Goal: Task Accomplishment & Management: Use online tool/utility

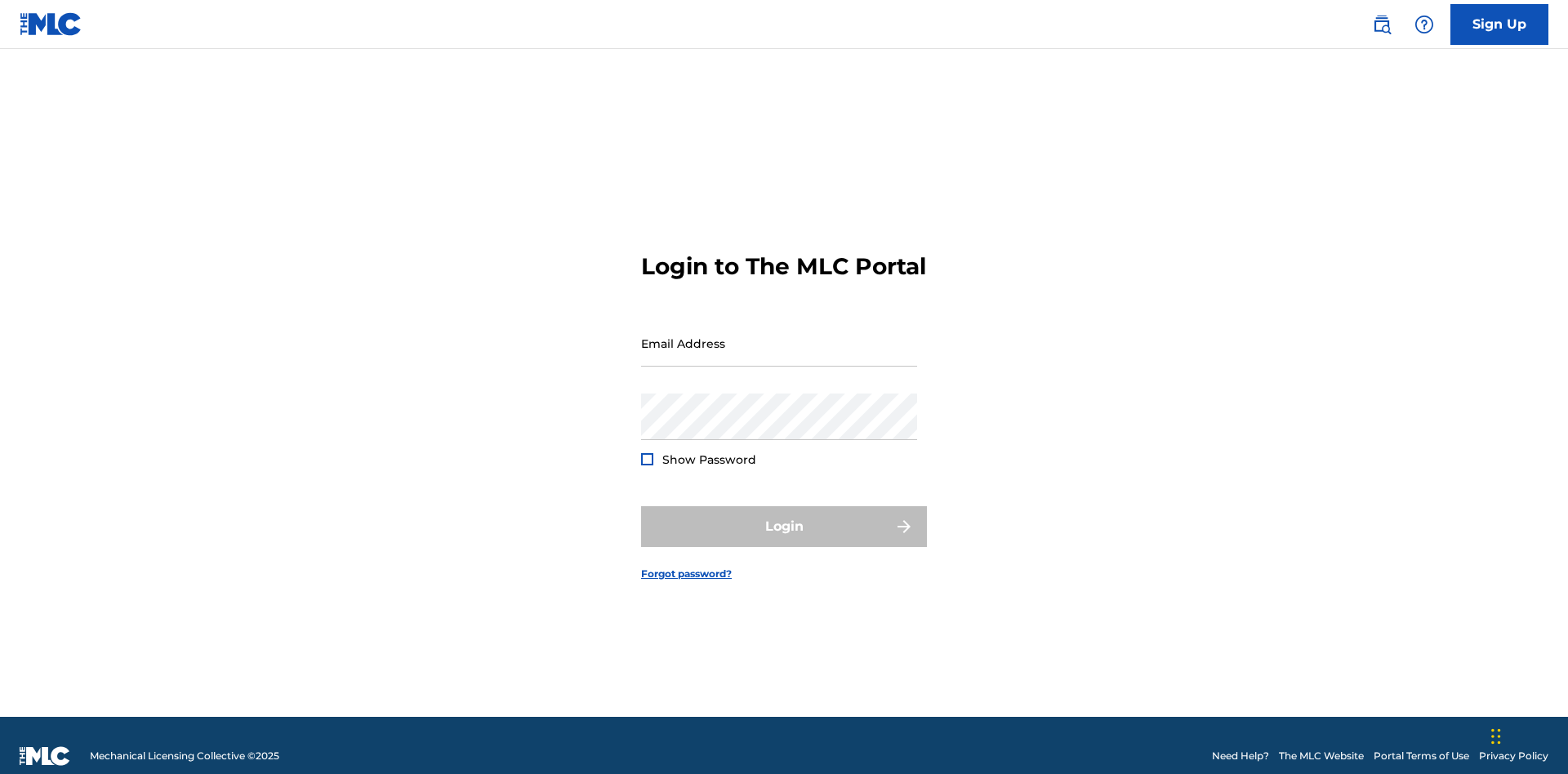
scroll to position [21, 0]
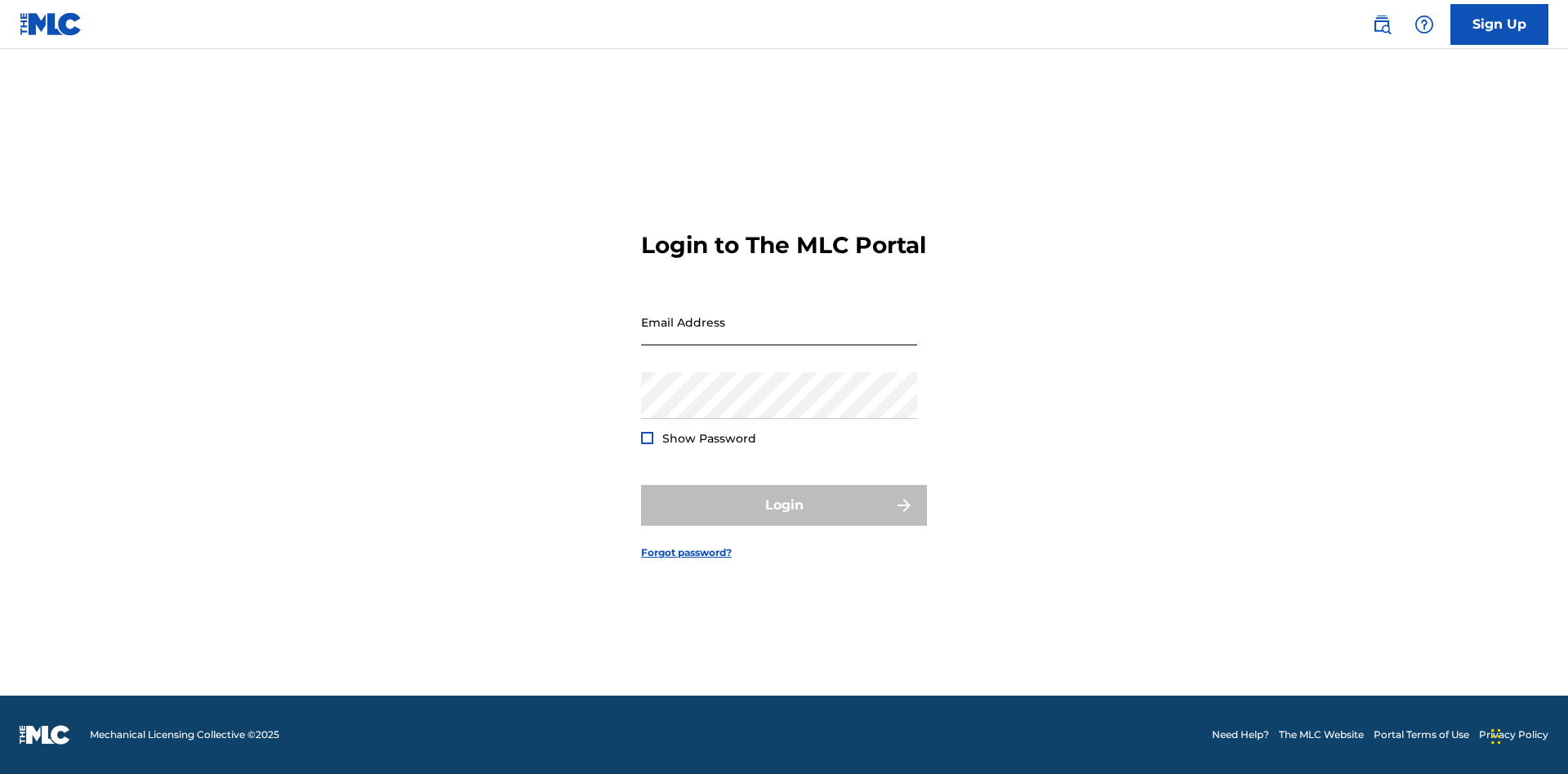
click at [779, 335] on input "Email Address" at bounding box center [779, 322] width 276 height 46
type input "Duke.McTesterson@gmail.com"
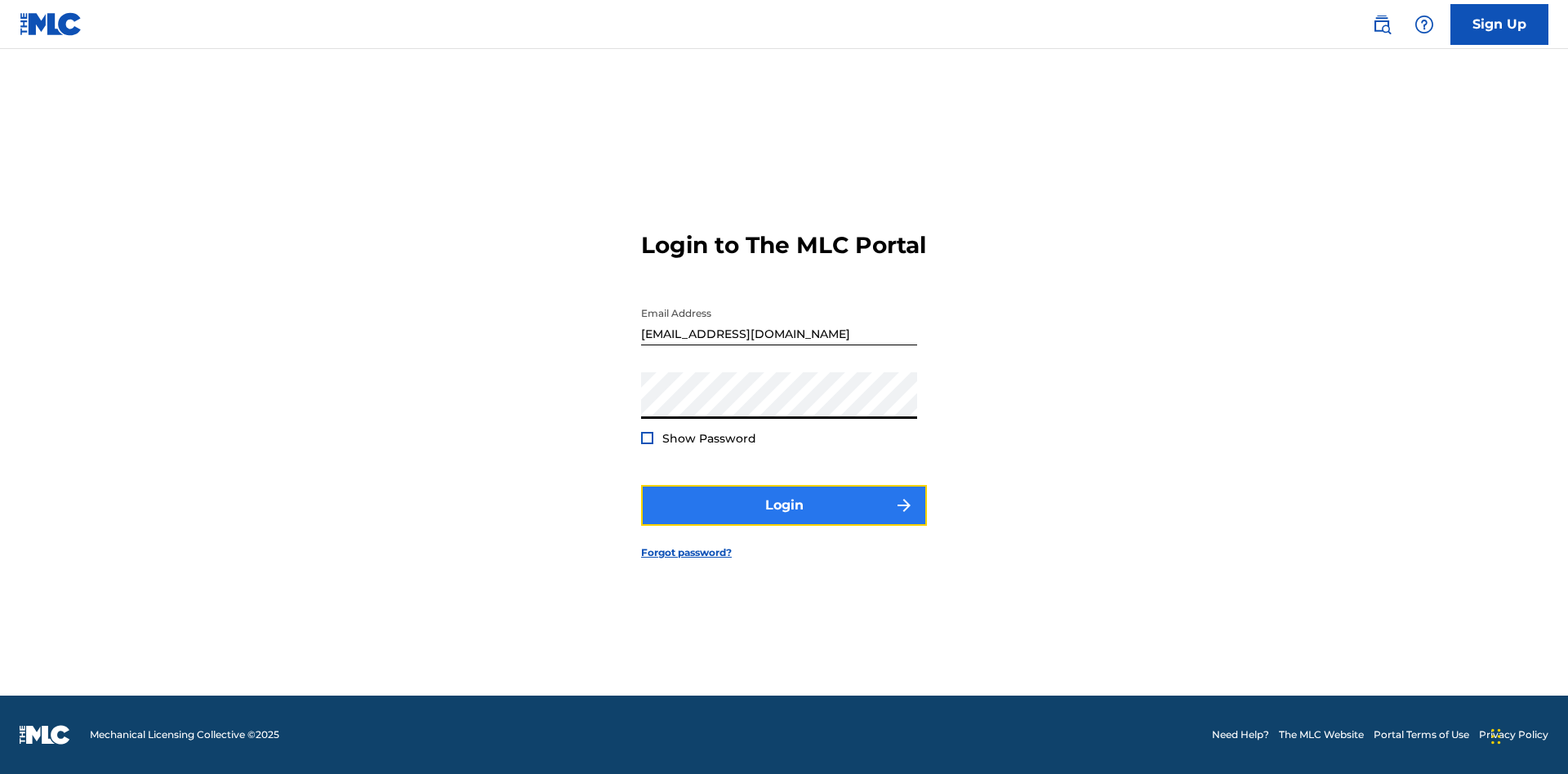
click at [784, 519] on button "Login" at bounding box center [784, 505] width 285 height 41
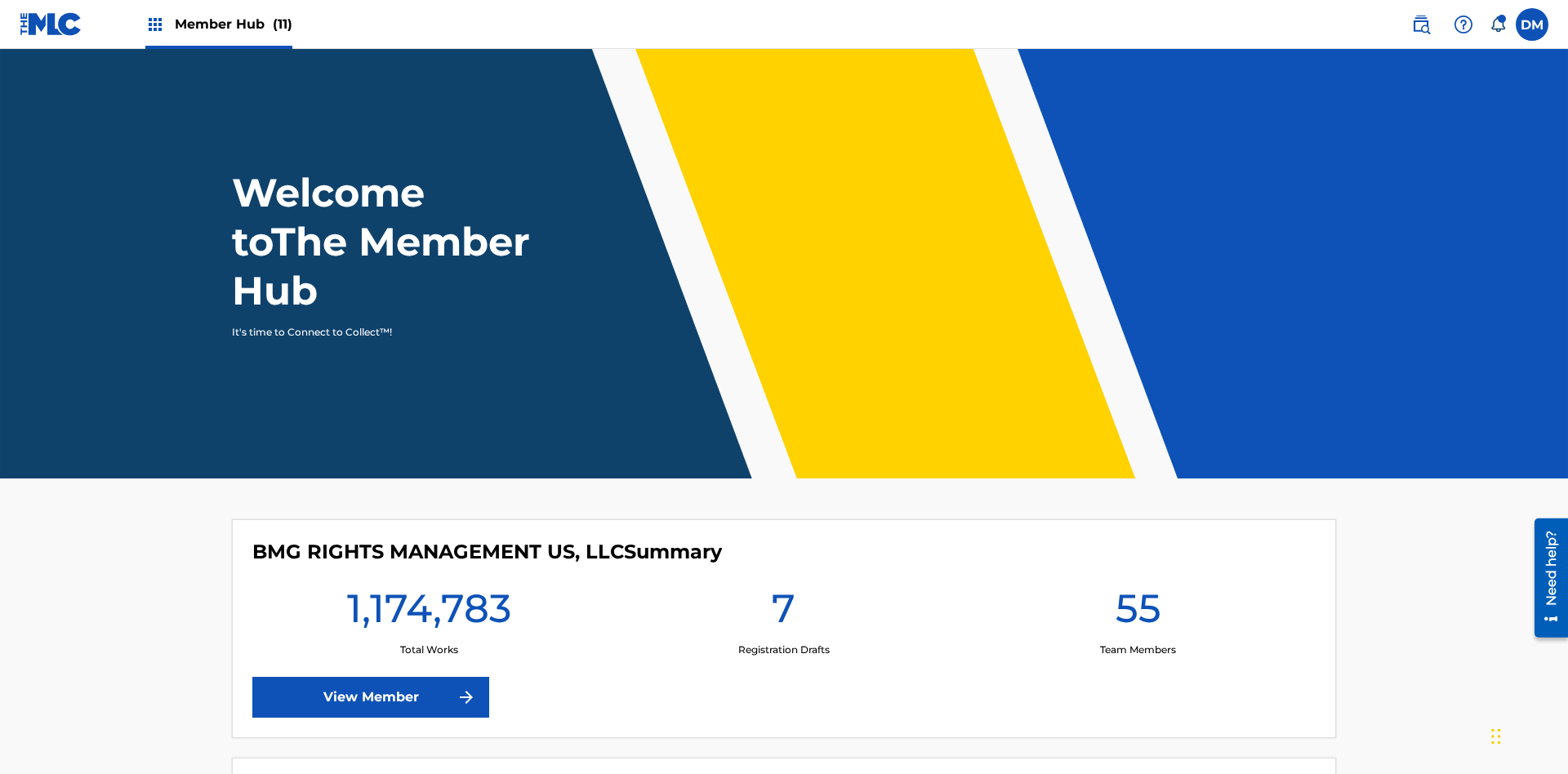
scroll to position [71, 0]
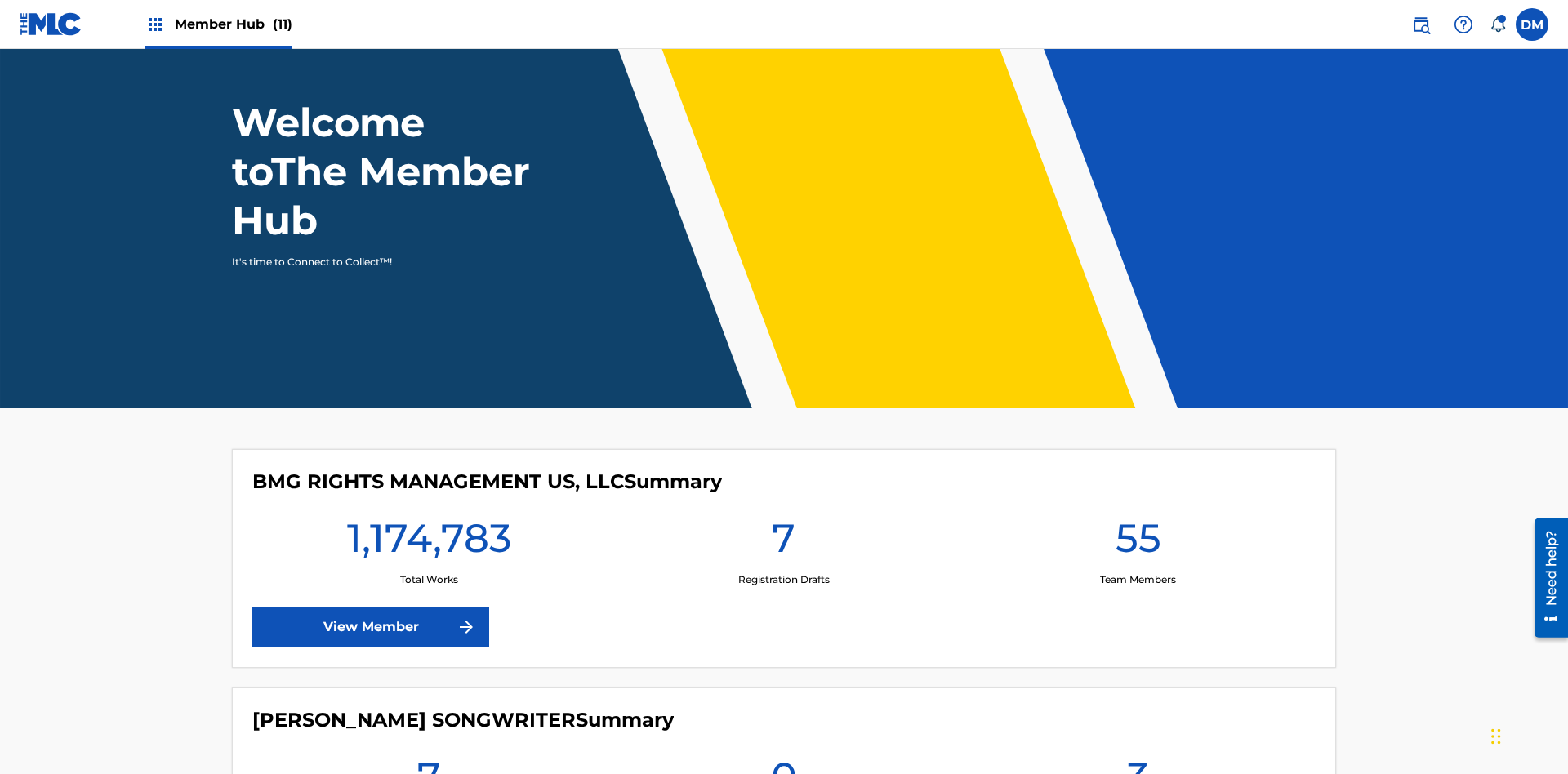
click at [218, 23] on span "Member Hub (11)" at bounding box center [233, 24] width 118 height 19
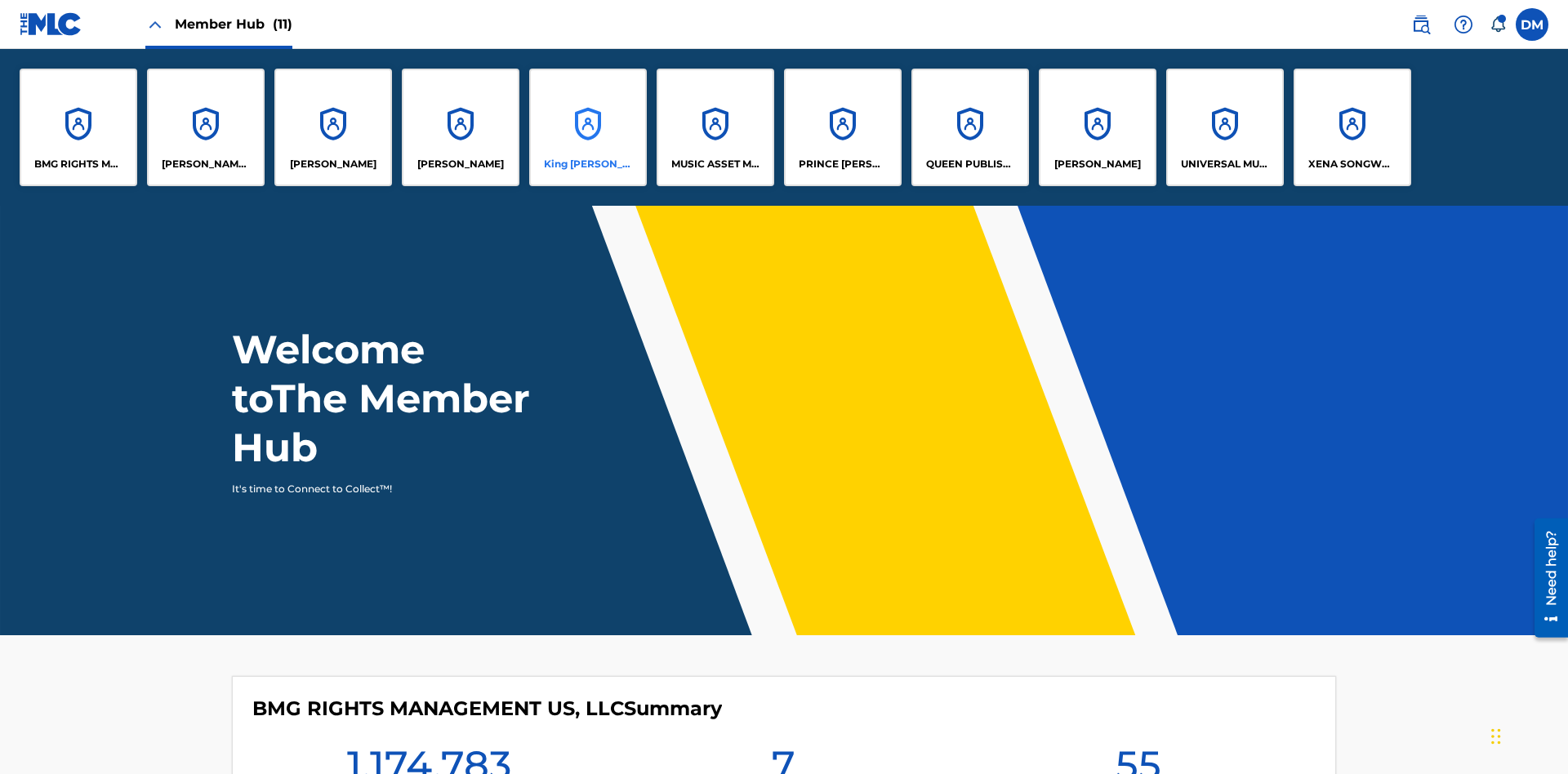
click at [587, 164] on p "King McTesterson" at bounding box center [588, 164] width 89 height 15
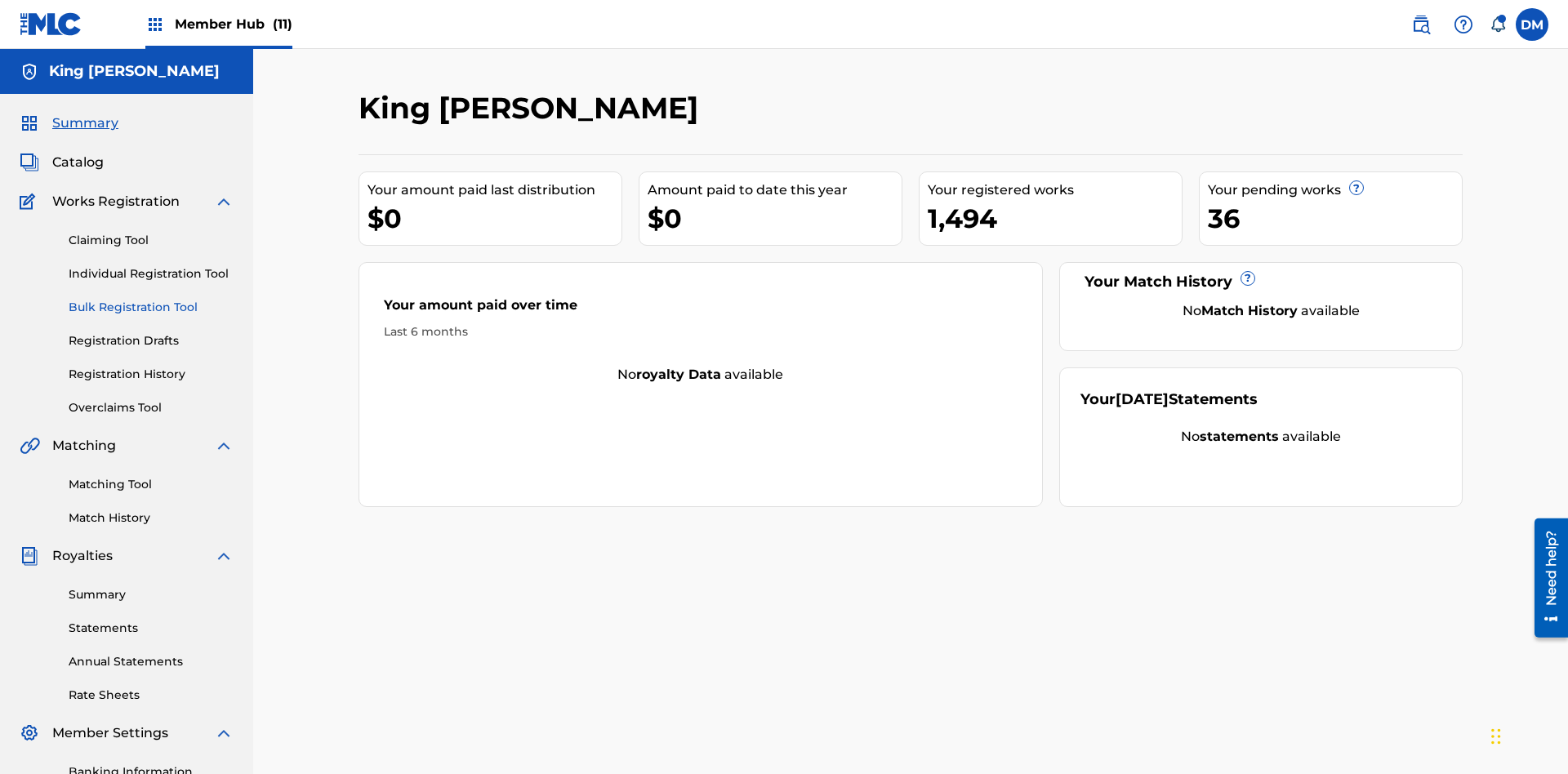
click at [152, 299] on link "Bulk Registration Tool" at bounding box center [151, 308] width 165 height 17
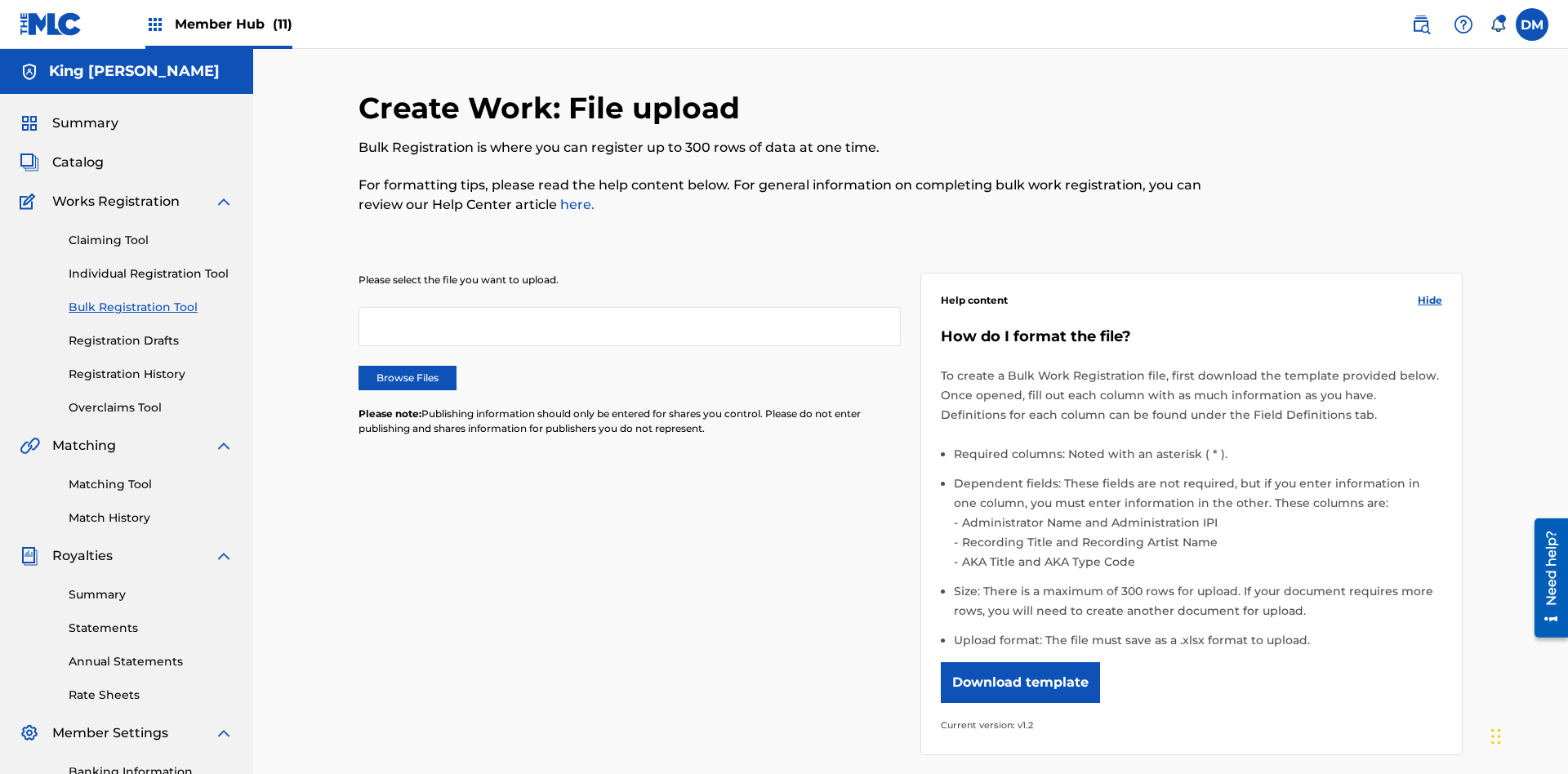
scroll to position [0, 359]
